Goal: Transaction & Acquisition: Purchase product/service

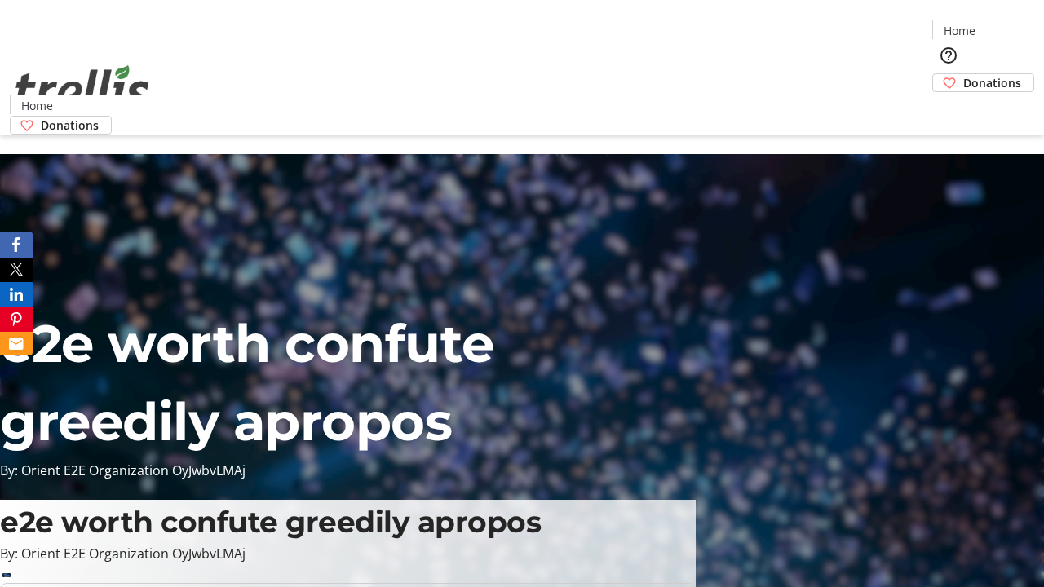
click at [964, 74] on span "Donations" at bounding box center [993, 82] width 58 height 17
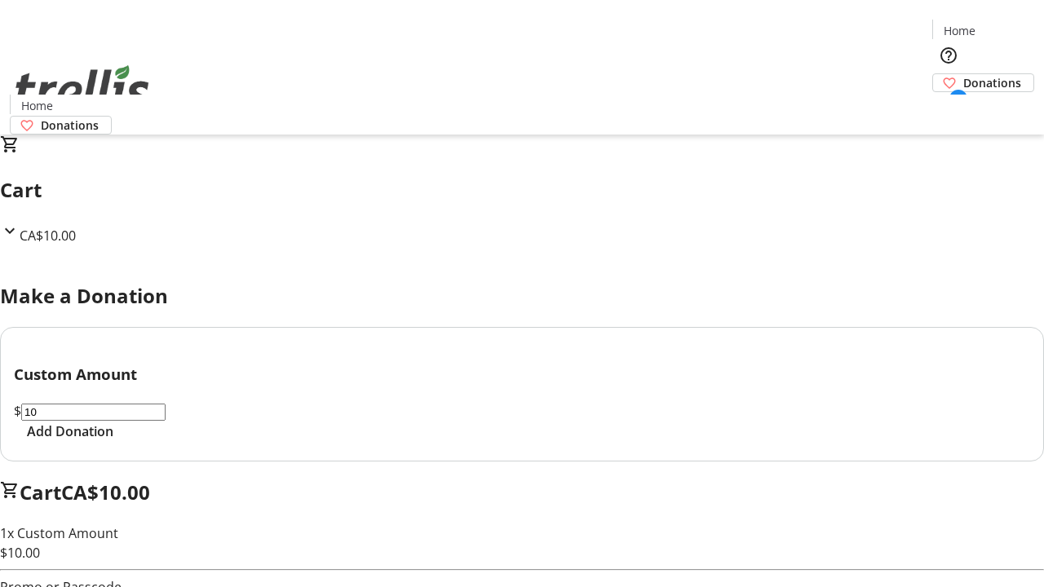
select select "CA"
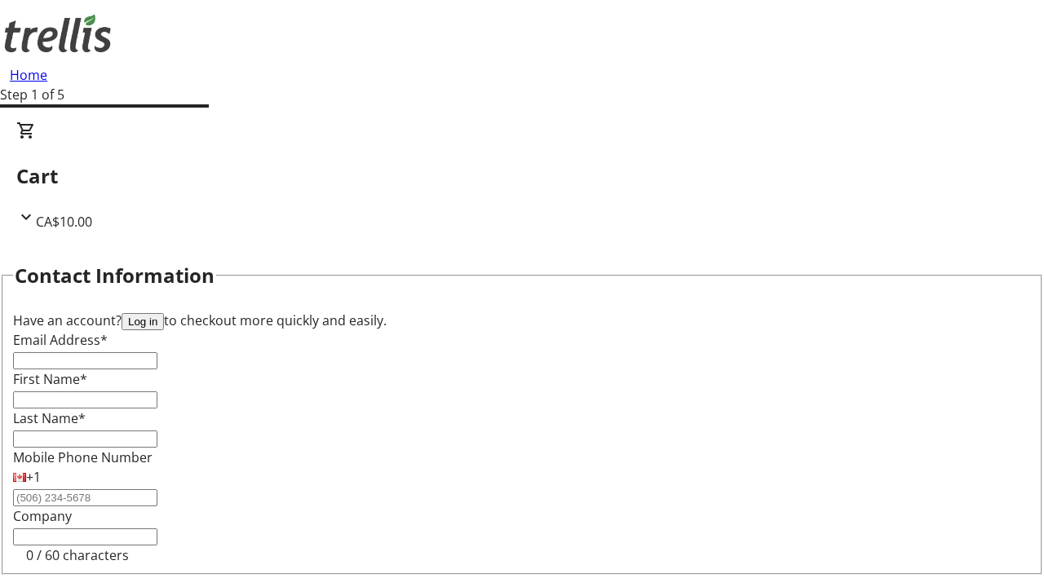
click at [164, 313] on button "Log in" at bounding box center [143, 321] width 42 height 17
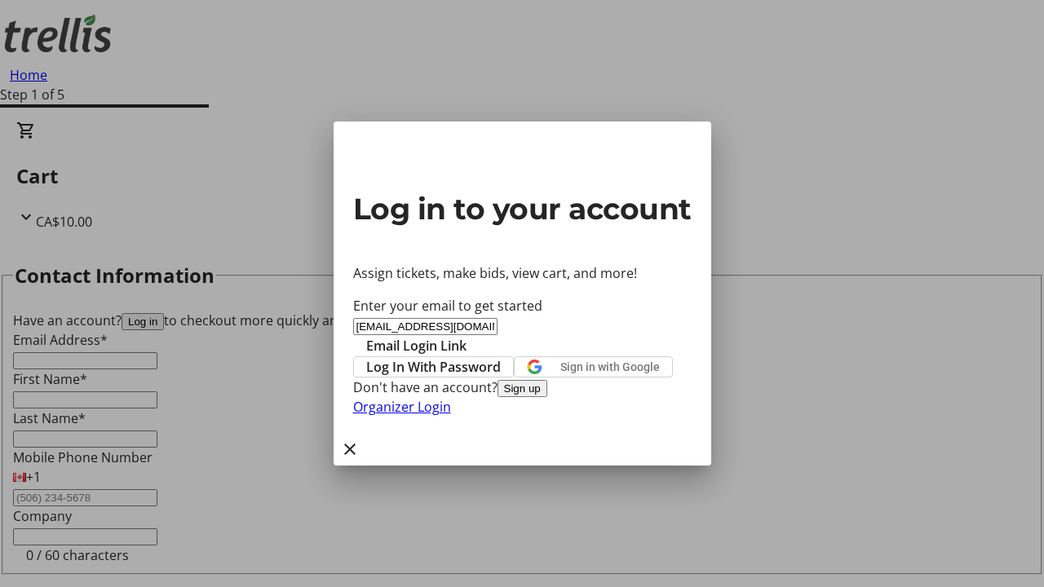
type input "geovany.trantow3919@trellis.org"
click at [467, 336] on span "Email Login Link" at bounding box center [416, 346] width 100 height 20
